Goal: Use online tool/utility

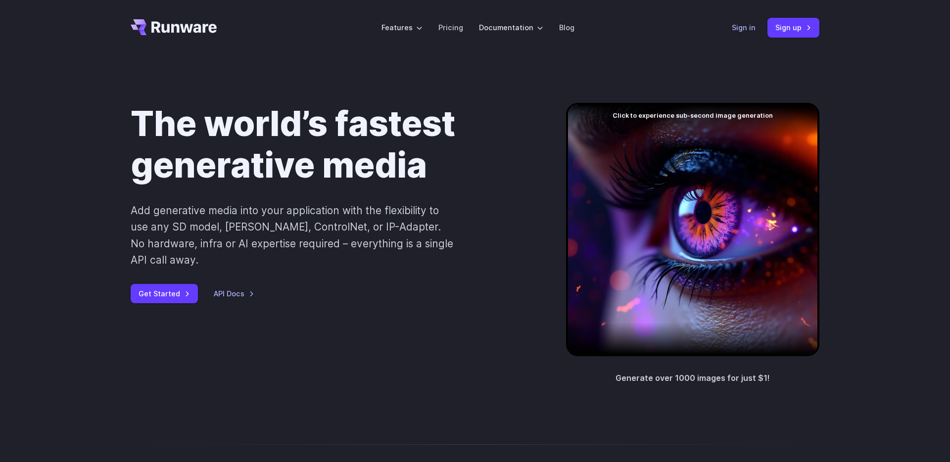
click at [742, 29] on link "Sign in" at bounding box center [744, 27] width 24 height 11
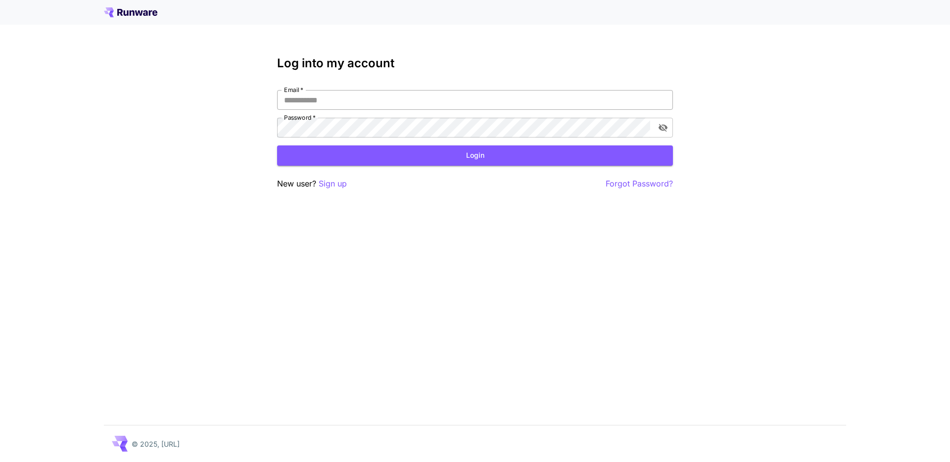
click at [537, 100] on input "Email   *" at bounding box center [475, 100] width 396 height 20
type input "**********"
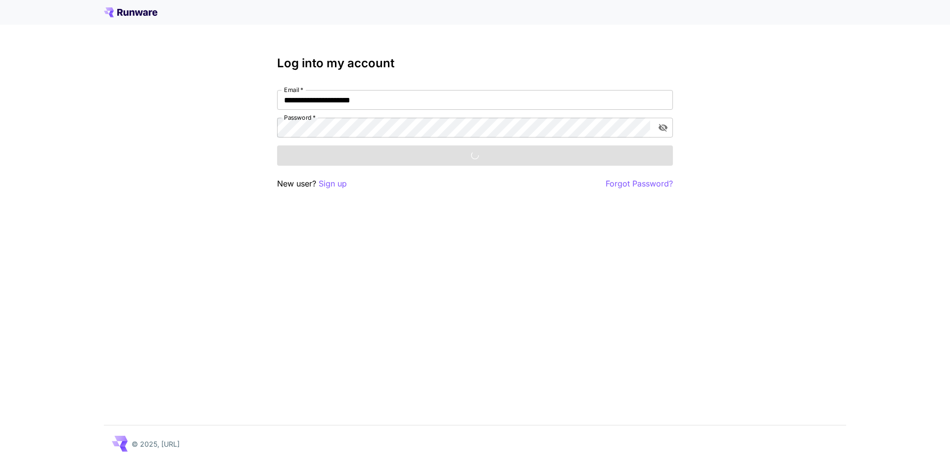
click at [363, 154] on div "Login" at bounding box center [475, 155] width 396 height 20
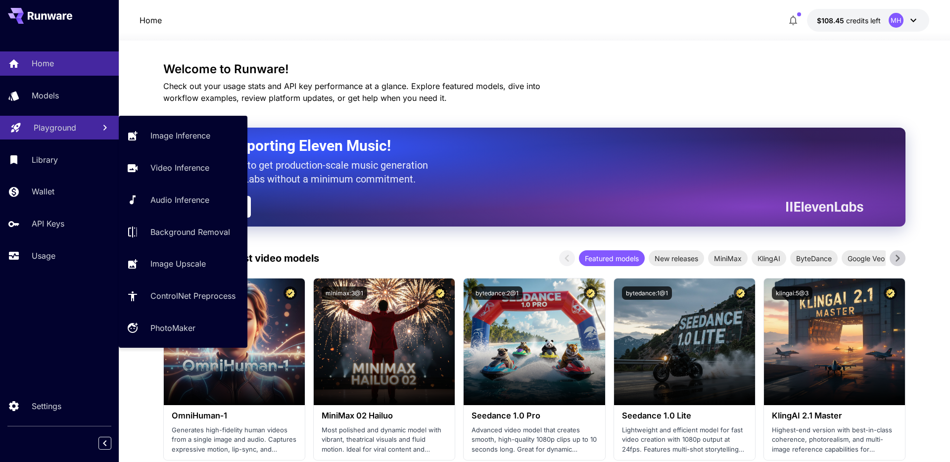
click at [52, 120] on link "Playground" at bounding box center [59, 128] width 119 height 24
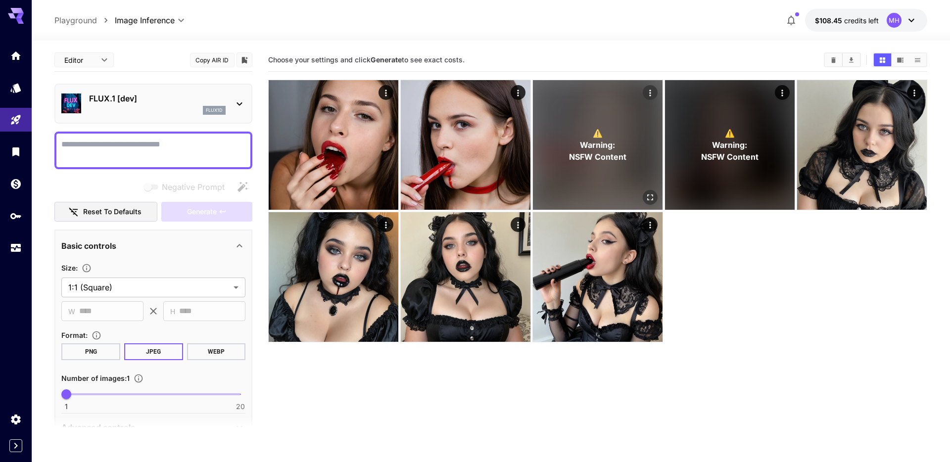
click at [599, 127] on span "⚠️" at bounding box center [598, 133] width 10 height 12
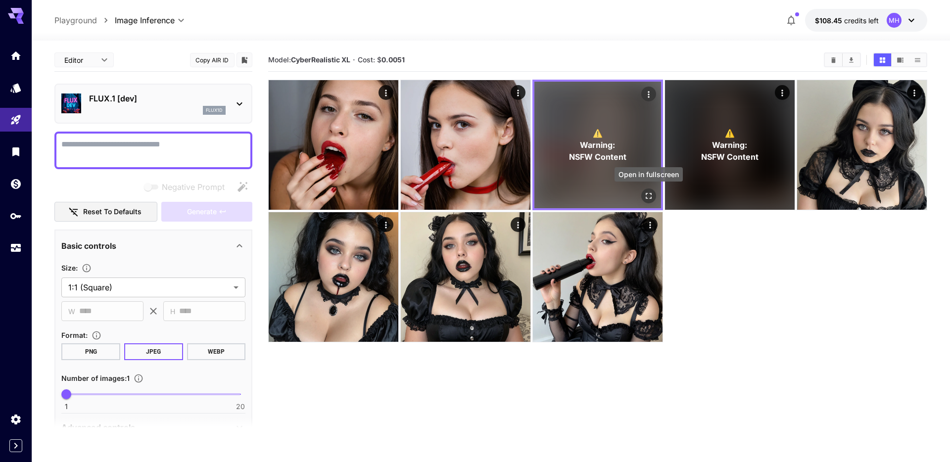
click at [646, 188] on button "Open in fullscreen" at bounding box center [648, 195] width 15 height 15
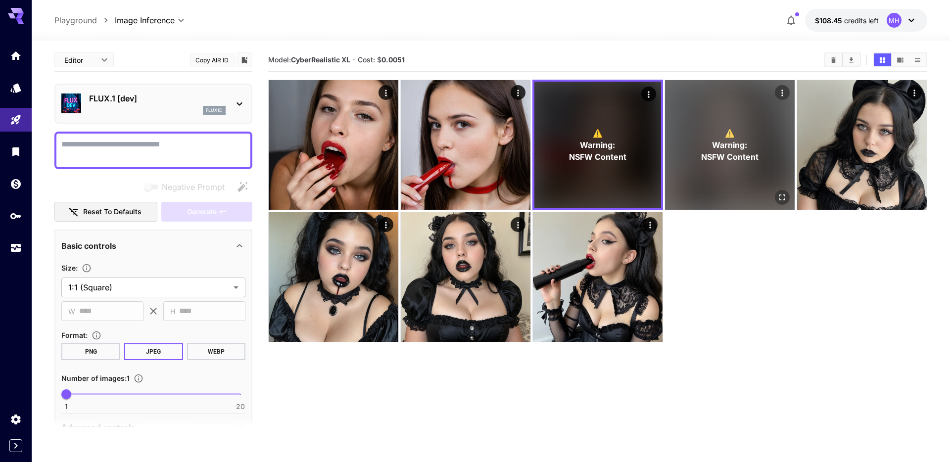
click at [792, 199] on div "⚠️ Warning: NSFW Content" at bounding box center [730, 145] width 130 height 130
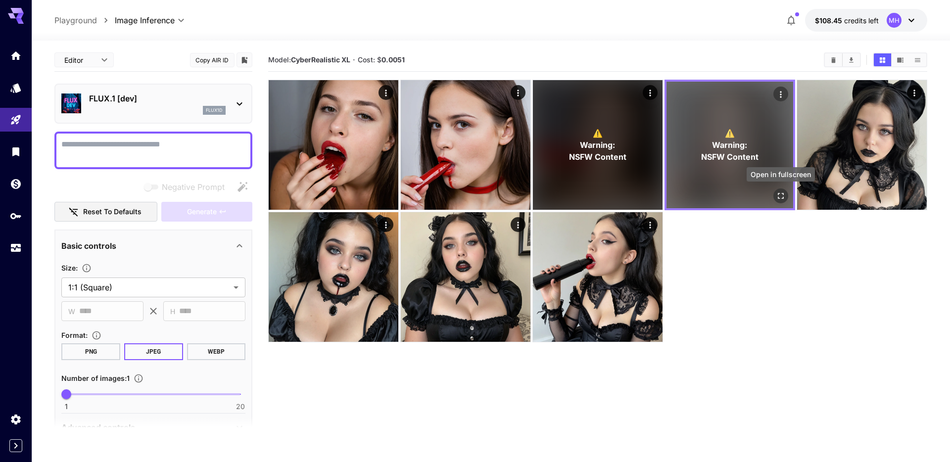
click at [781, 198] on icon "Open in fullscreen" at bounding box center [781, 196] width 10 height 10
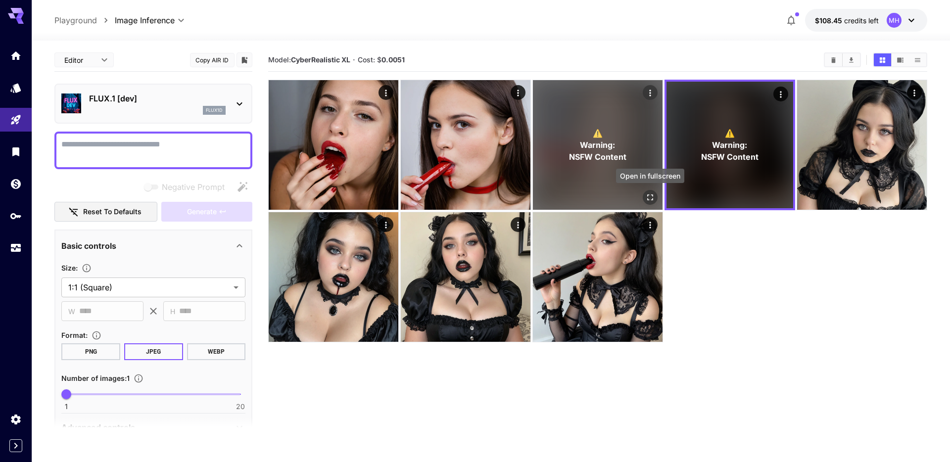
click at [646, 198] on icon "Open in fullscreen" at bounding box center [650, 197] width 10 height 10
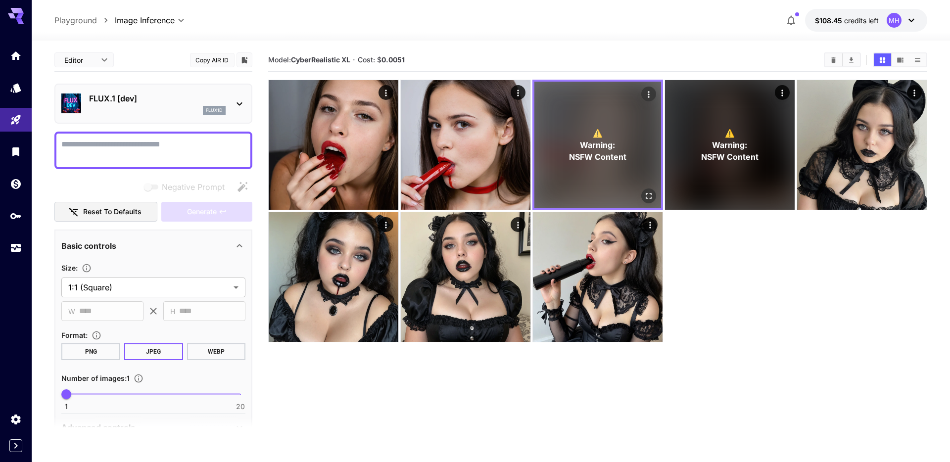
click at [599, 178] on div "⚠️ Warning: NSFW Content" at bounding box center [597, 145] width 127 height 127
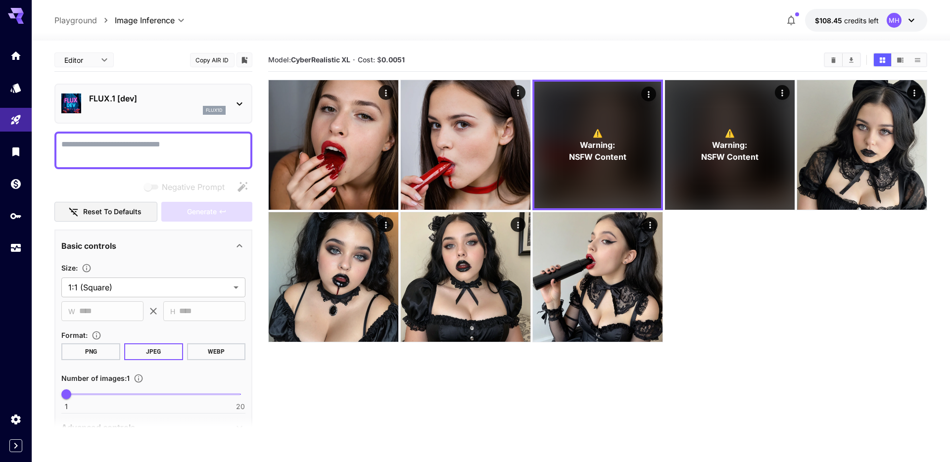
click at [145, 147] on textarea "Negative Prompt" at bounding box center [153, 151] width 184 height 24
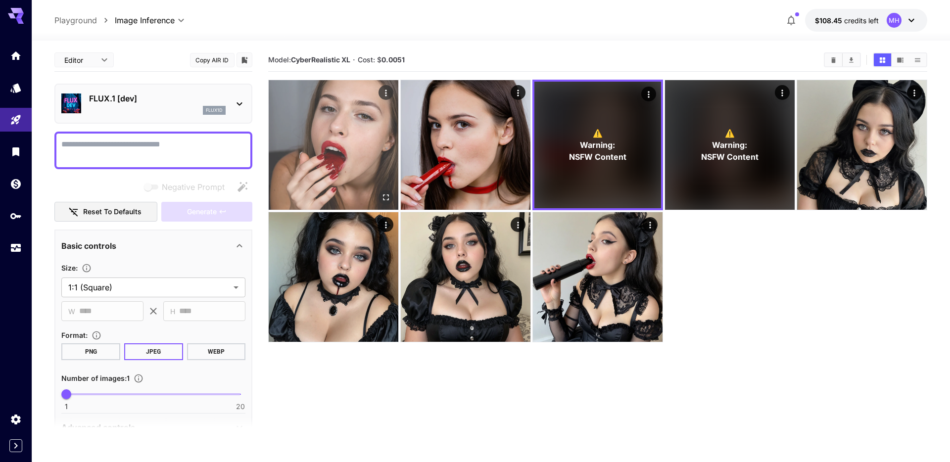
click at [350, 160] on img at bounding box center [334, 145] width 130 height 130
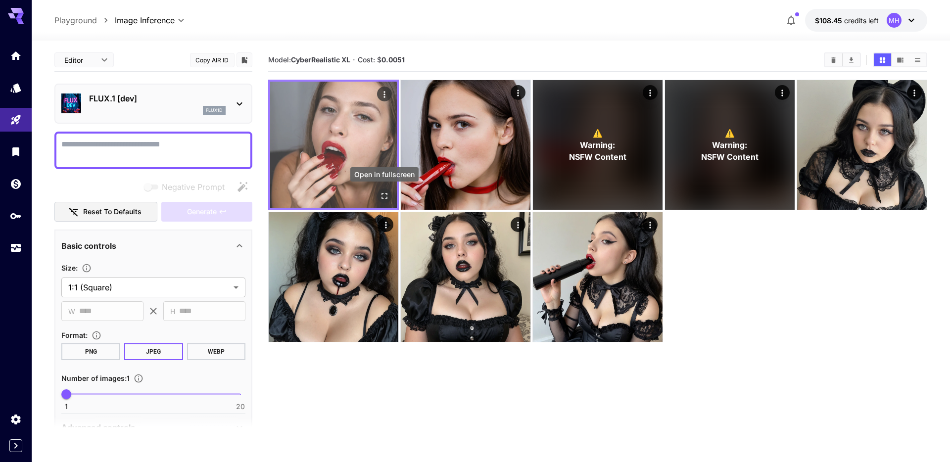
click at [383, 194] on icon "Open in fullscreen" at bounding box center [384, 196] width 10 height 10
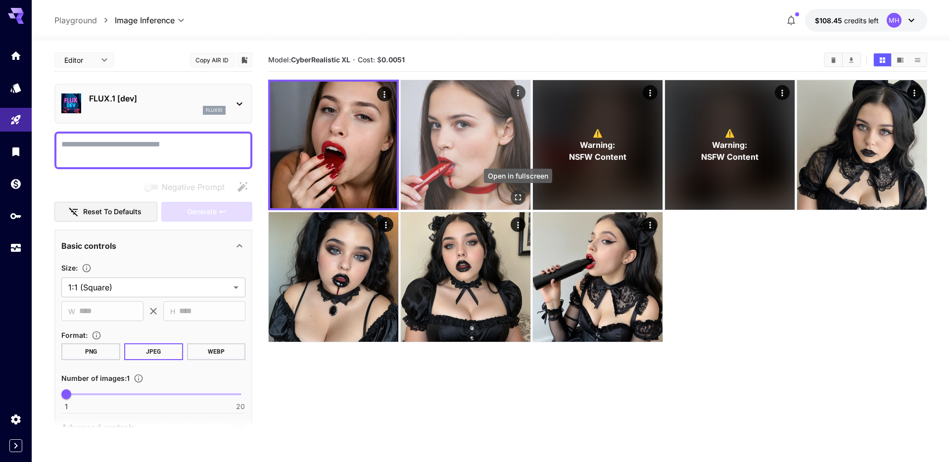
click at [520, 196] on icon "Open in fullscreen" at bounding box center [518, 197] width 6 height 6
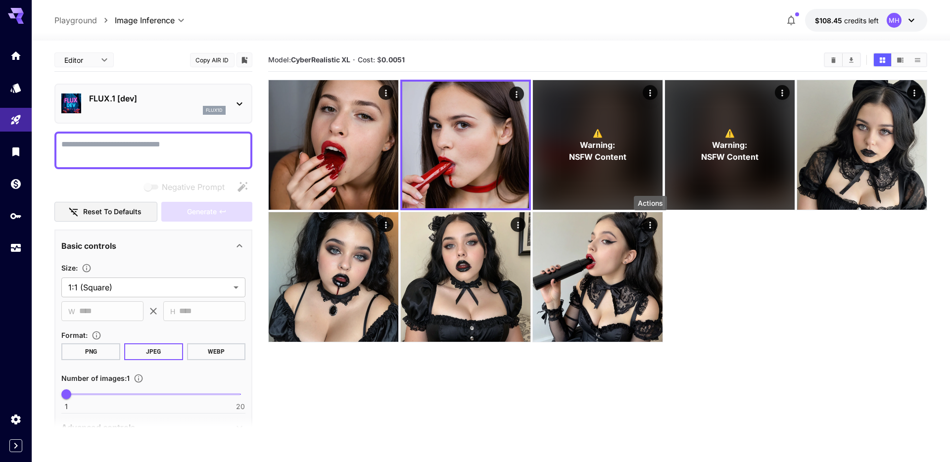
click at [653, 200] on div "Actions" at bounding box center [650, 203] width 33 height 14
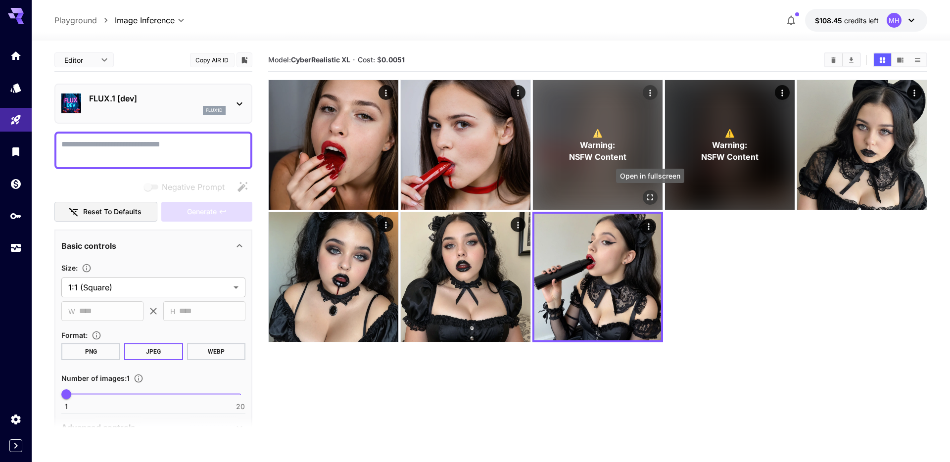
click at [652, 199] on icon "Open in fullscreen" at bounding box center [650, 197] width 6 height 6
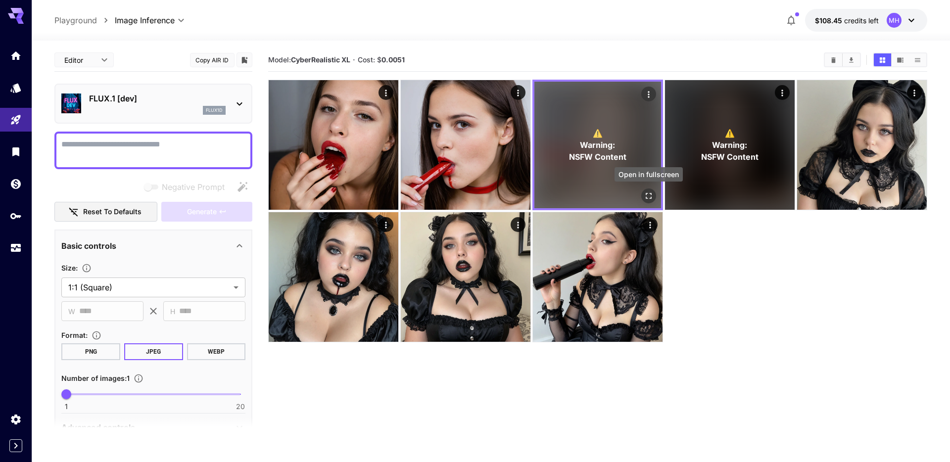
click at [652, 199] on icon "Open in fullscreen" at bounding box center [649, 196] width 10 height 10
